Goal: Task Accomplishment & Management: Use online tool/utility

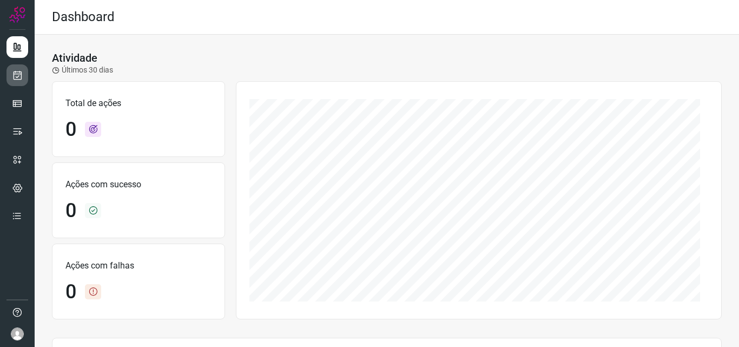
click at [22, 74] on icon at bounding box center [17, 75] width 11 height 11
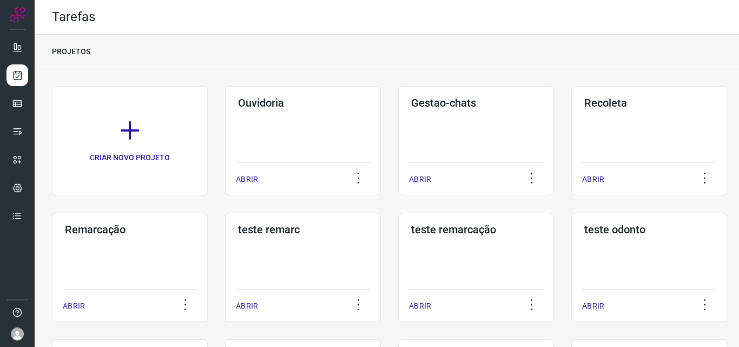
click at [81, 235] on h3 "Remarcação" at bounding box center [130, 229] width 130 height 13
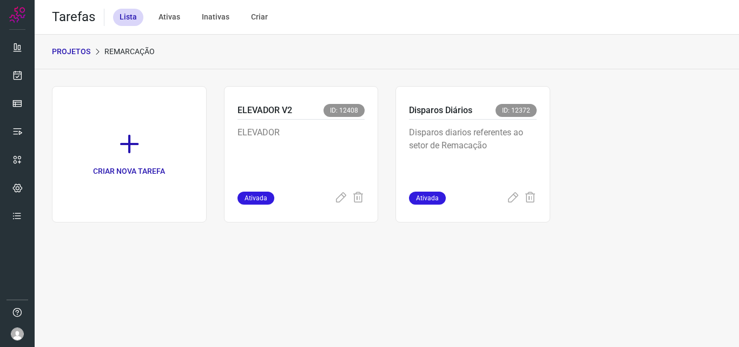
click at [469, 134] on p "Disparos diarios referentes ao setor de Remacação" at bounding box center [473, 153] width 128 height 54
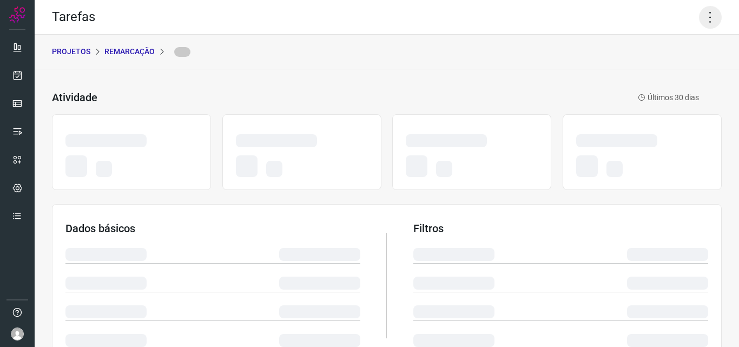
click at [705, 17] on icon at bounding box center [710, 17] width 23 height 23
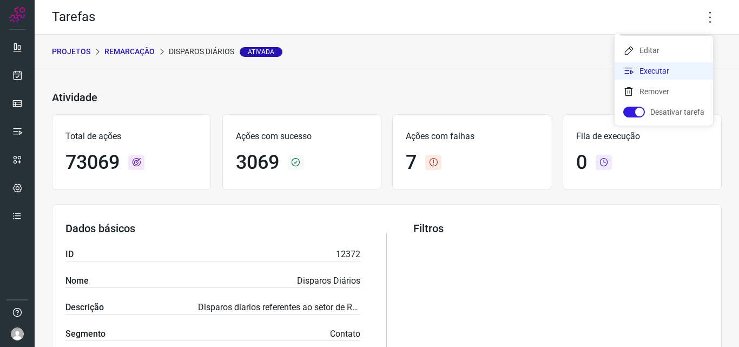
click at [667, 68] on li "Executar" at bounding box center [663, 70] width 98 height 17
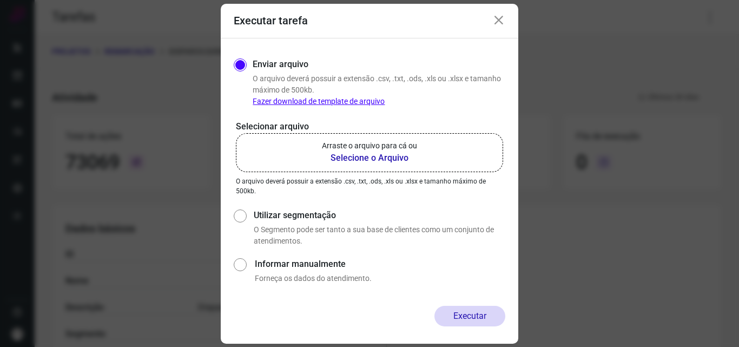
click at [383, 159] on b "Selecione o Arquivo" at bounding box center [369, 157] width 95 height 13
click at [0, 0] on input "Arraste o arquivo para cá ou Selecione o Arquivo" at bounding box center [0, 0] width 0 height 0
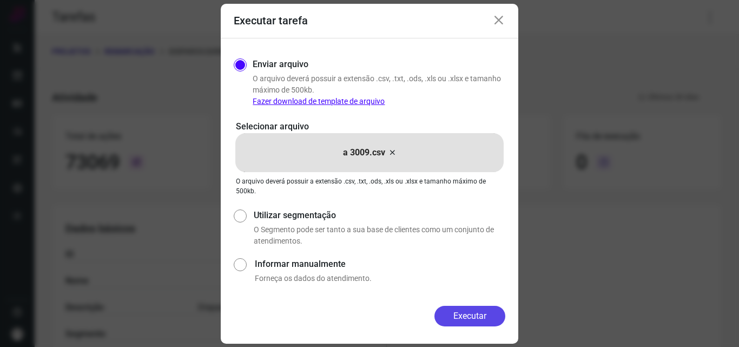
click at [454, 322] on button "Executar" at bounding box center [469, 315] width 71 height 21
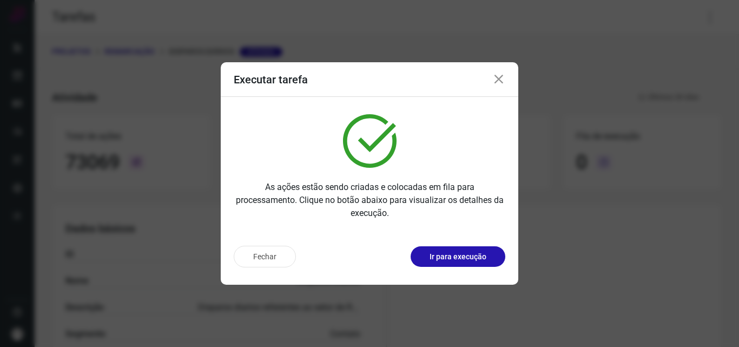
click at [471, 249] on button "Ir para execução" at bounding box center [457, 256] width 95 height 21
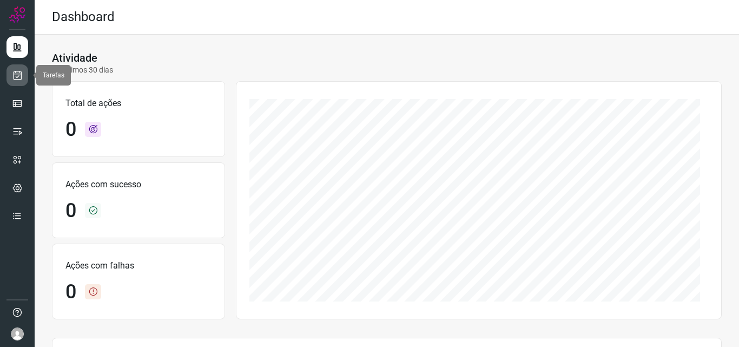
click at [22, 70] on icon at bounding box center [17, 75] width 11 height 11
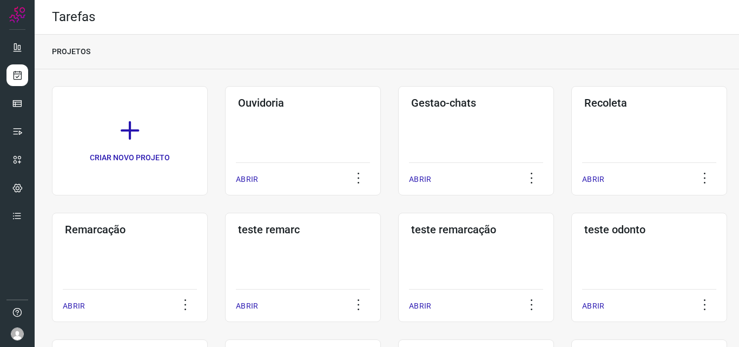
click at [151, 271] on div "Remarcação ABRIR" at bounding box center [130, 266] width 156 height 109
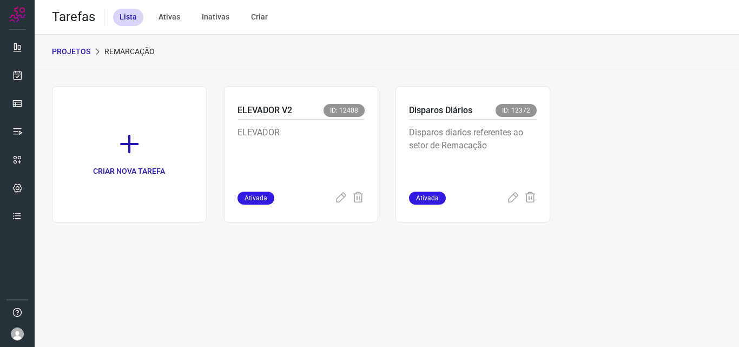
click at [527, 141] on p "Disparos diarios referentes ao setor de Remacação" at bounding box center [473, 153] width 128 height 54
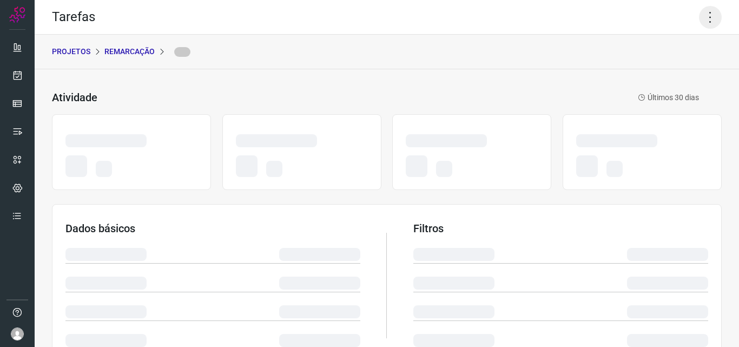
click at [703, 24] on icon at bounding box center [710, 17] width 23 height 23
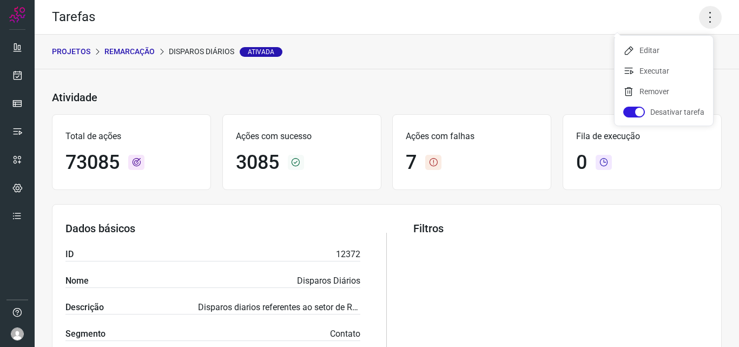
click at [699, 9] on icon at bounding box center [710, 17] width 23 height 23
click at [669, 69] on li "Executar" at bounding box center [663, 70] width 98 height 17
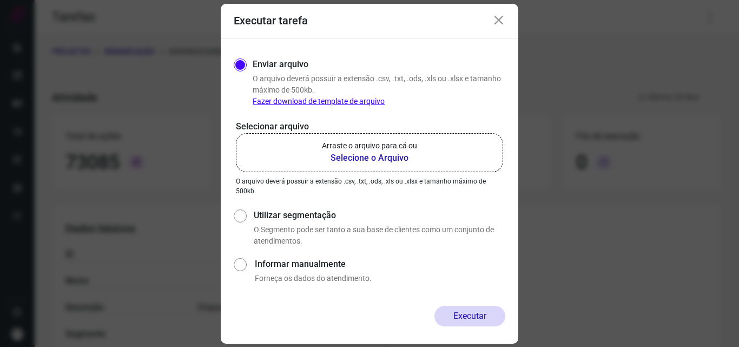
click at [385, 145] on p "Arraste o arquivo para cá ou" at bounding box center [369, 145] width 95 height 11
click at [0, 0] on input "Arraste o arquivo para cá ou Selecione o Arquivo" at bounding box center [0, 0] width 0 height 0
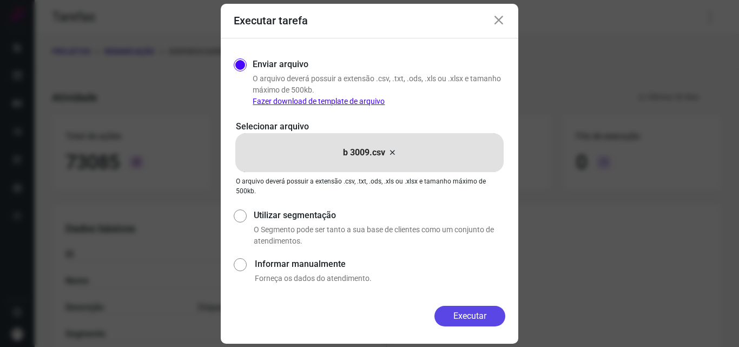
click at [479, 317] on button "Executar" at bounding box center [469, 315] width 71 height 21
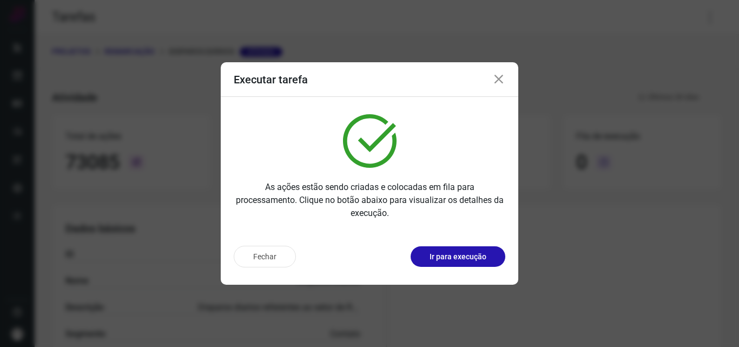
click at [466, 260] on p "Ir para execução" at bounding box center [457, 256] width 57 height 11
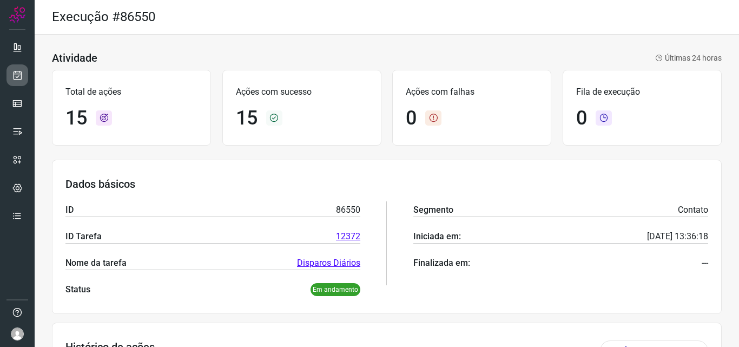
click at [22, 77] on icon at bounding box center [17, 75] width 11 height 11
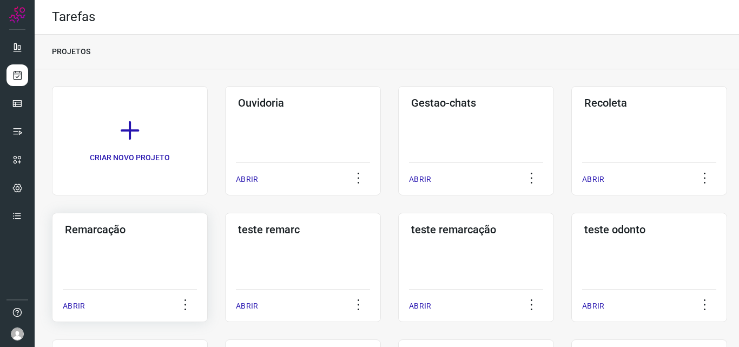
click at [134, 269] on div "Remarcação ABRIR" at bounding box center [130, 266] width 156 height 109
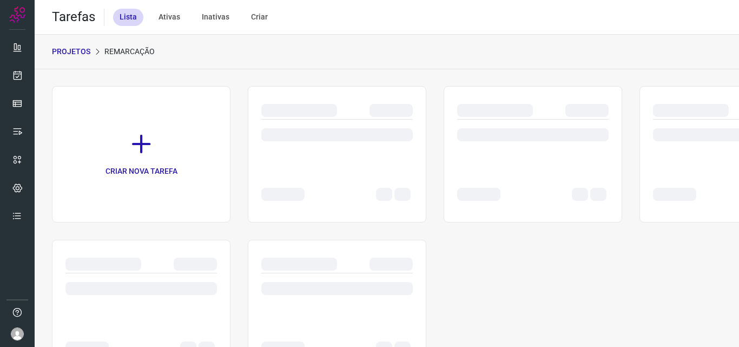
click at [492, 130] on div at bounding box center [532, 134] width 151 height 13
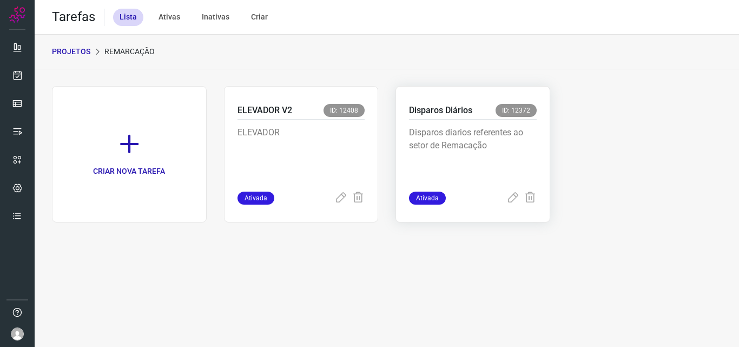
click at [499, 139] on p "Disparos diarios referentes ao setor de Remacação" at bounding box center [473, 153] width 128 height 54
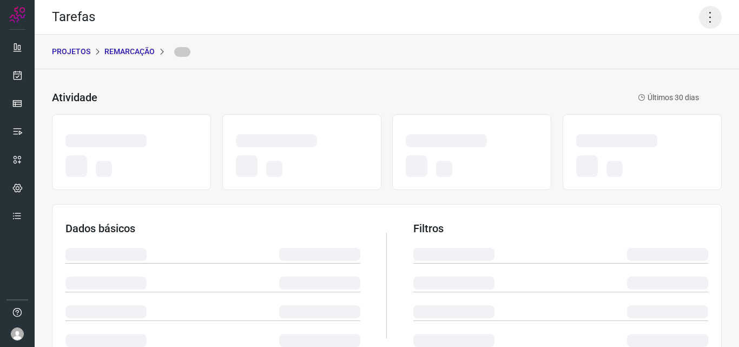
click at [706, 9] on icon at bounding box center [710, 17] width 23 height 23
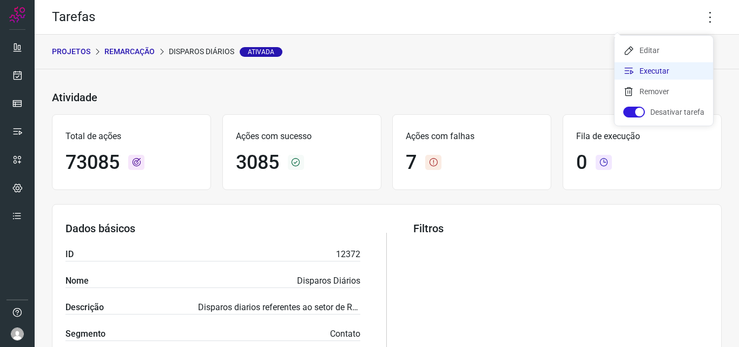
click at [670, 76] on li "Executar" at bounding box center [663, 70] width 98 height 17
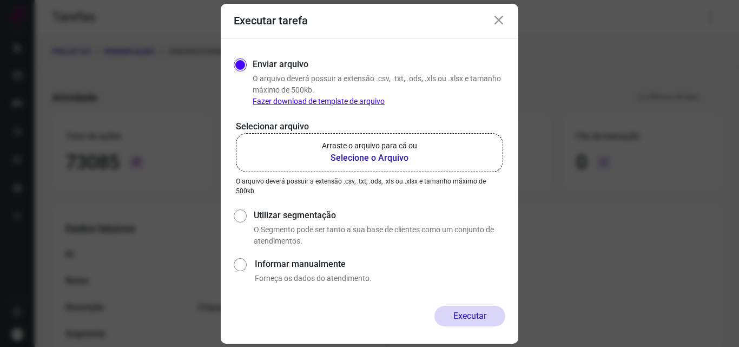
click at [379, 158] on b "Selecione o Arquivo" at bounding box center [369, 157] width 95 height 13
click at [0, 0] on input "Arraste o arquivo para cá ou Selecione o Arquivo" at bounding box center [0, 0] width 0 height 0
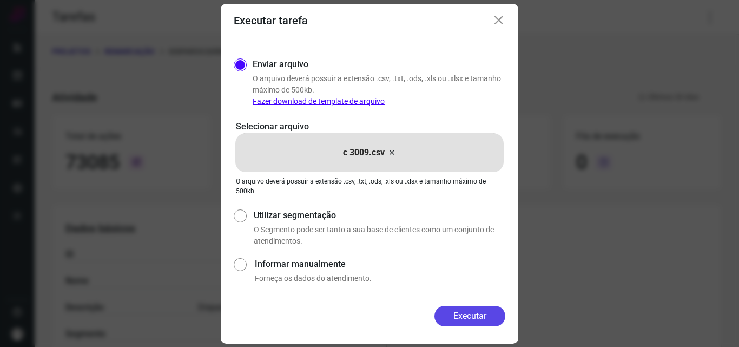
click at [477, 313] on button "Executar" at bounding box center [469, 315] width 71 height 21
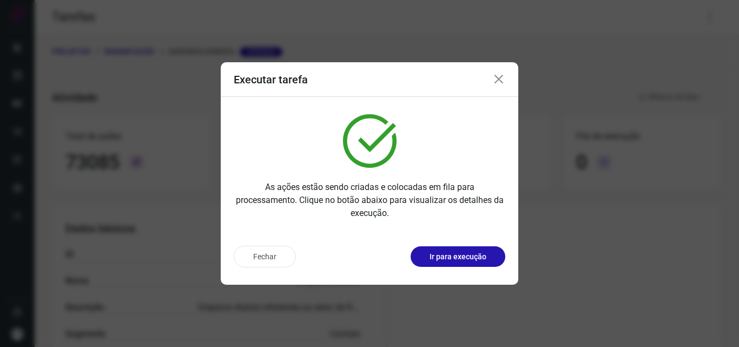
click at [459, 263] on button "Ir para execução" at bounding box center [457, 256] width 95 height 21
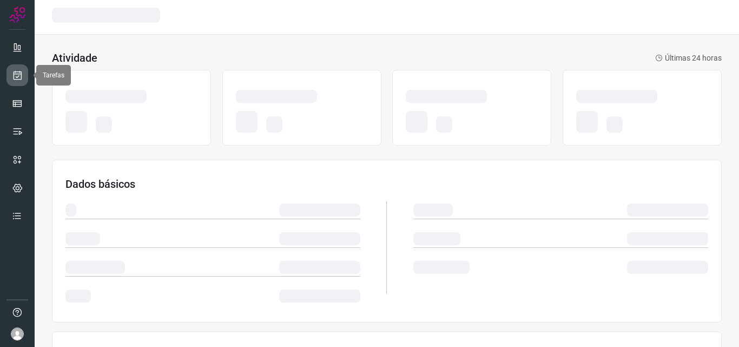
click at [18, 79] on icon at bounding box center [17, 75] width 11 height 11
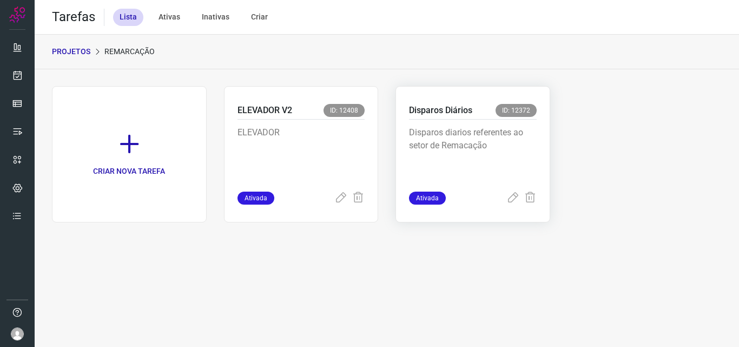
click at [434, 87] on div "Disparos Diários ID: 12372 Disparos diarios referentes ao setor de Remacação At…" at bounding box center [472, 154] width 155 height 136
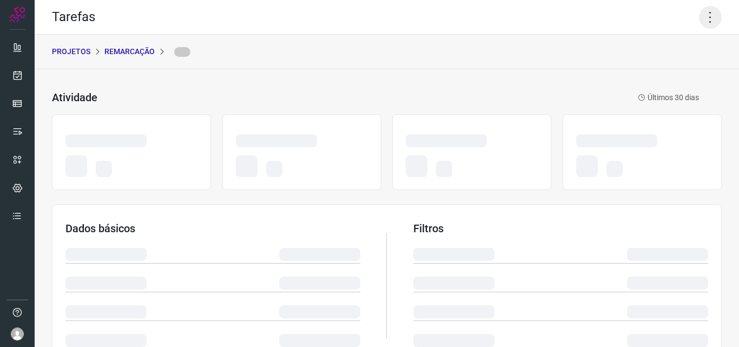
click at [704, 18] on icon at bounding box center [710, 17] width 23 height 23
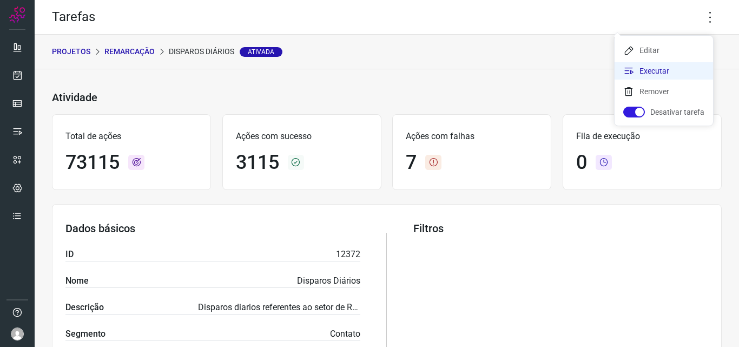
click at [655, 72] on li "Executar" at bounding box center [663, 70] width 98 height 17
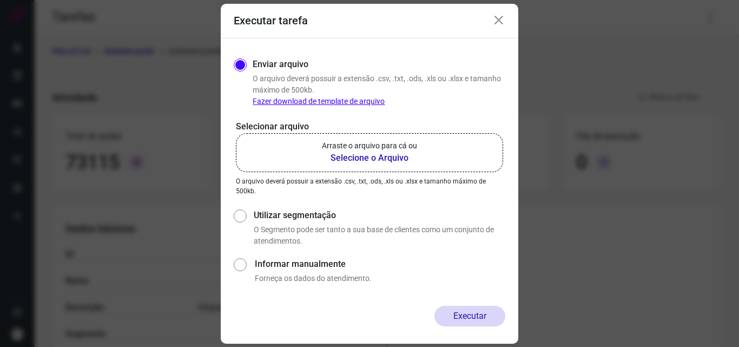
click at [364, 157] on b "Selecione o Arquivo" at bounding box center [369, 157] width 95 height 13
click at [0, 0] on input "Arraste o arquivo para cá ou Selecione o Arquivo" at bounding box center [0, 0] width 0 height 0
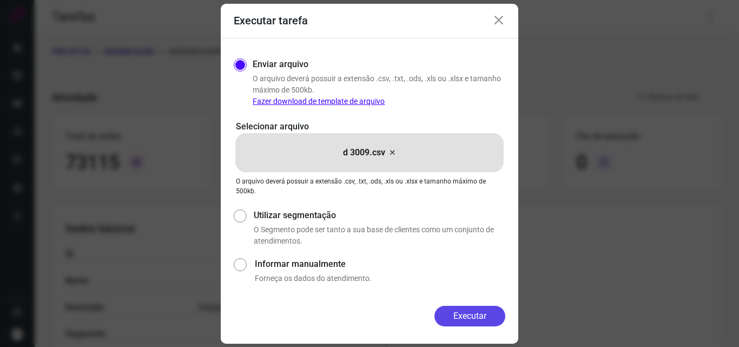
click at [459, 317] on button "Executar" at bounding box center [469, 315] width 71 height 21
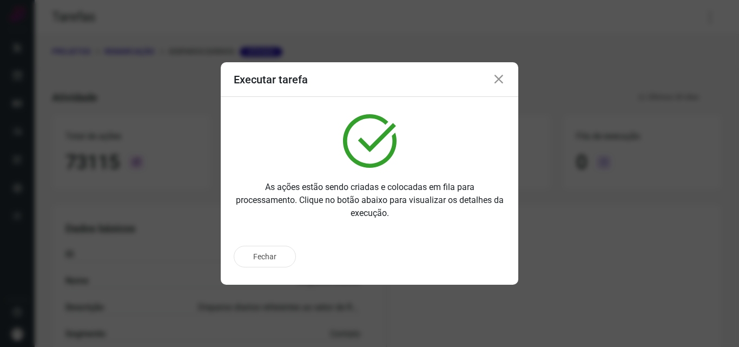
click at [463, 258] on div "Fechar" at bounding box center [369, 256] width 271 height 22
click at [463, 258] on p "Ir para execução" at bounding box center [457, 256] width 57 height 11
